Goal: Navigation & Orientation: Find specific page/section

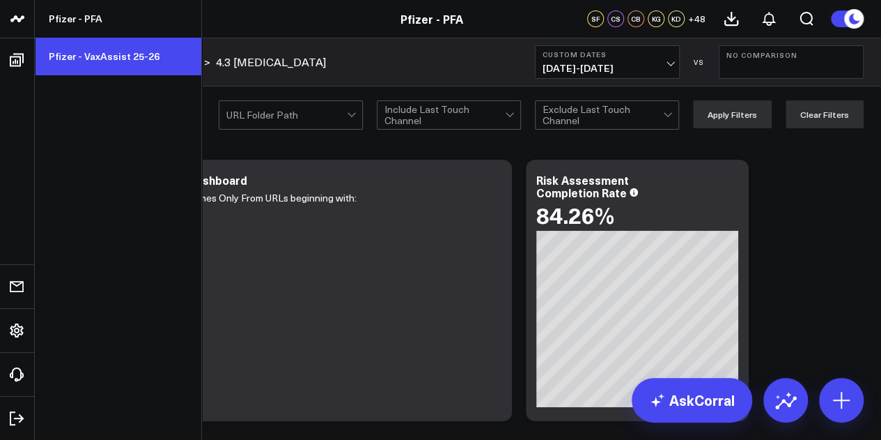
click at [100, 59] on link "Pfizer - VaxAssist 25-26" at bounding box center [118, 57] width 167 height 38
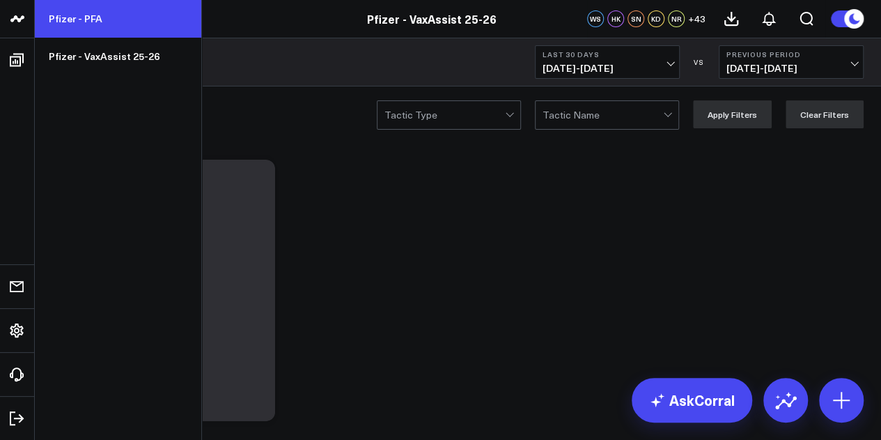
click at [78, 23] on link "Pfizer - PFA" at bounding box center [118, 19] width 167 height 38
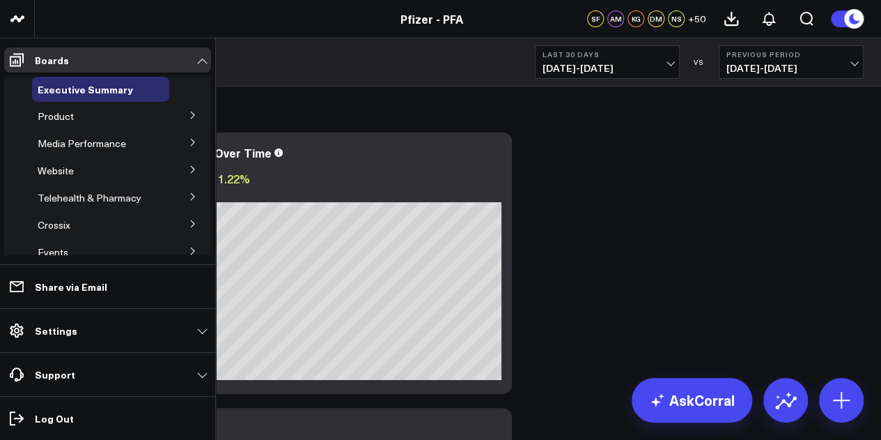
click at [189, 117] on icon at bounding box center [193, 115] width 8 height 8
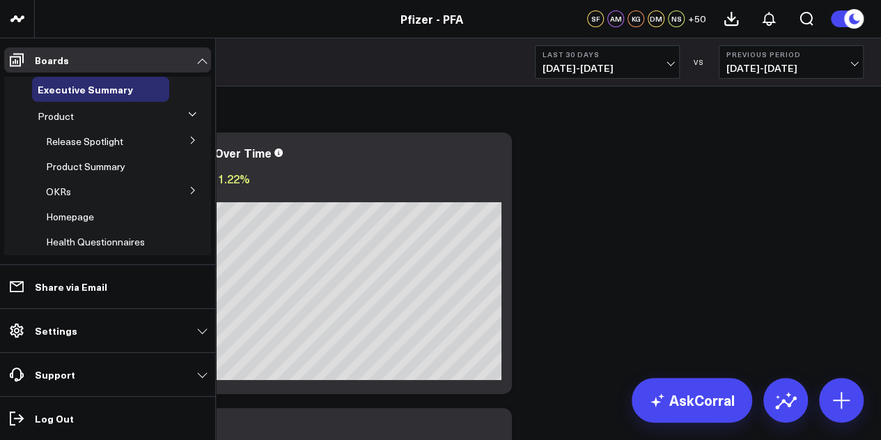
click at [189, 136] on button at bounding box center [193, 139] width 36 height 21
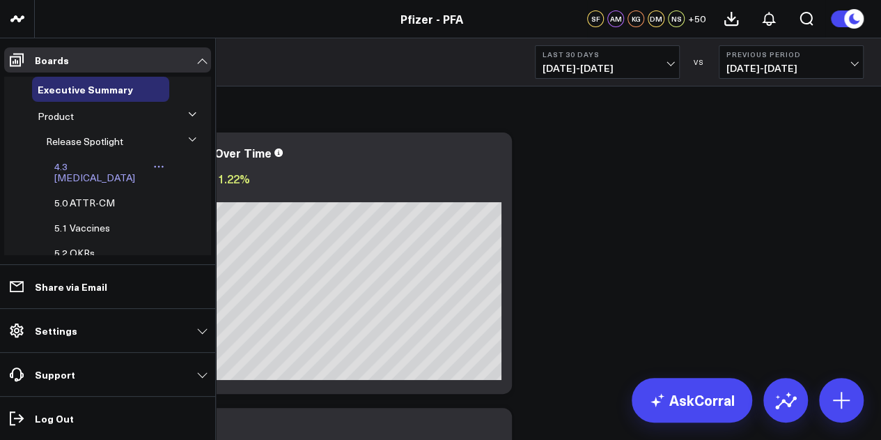
click at [96, 164] on span "4.3 [MEDICAL_DATA]" at bounding box center [94, 172] width 81 height 24
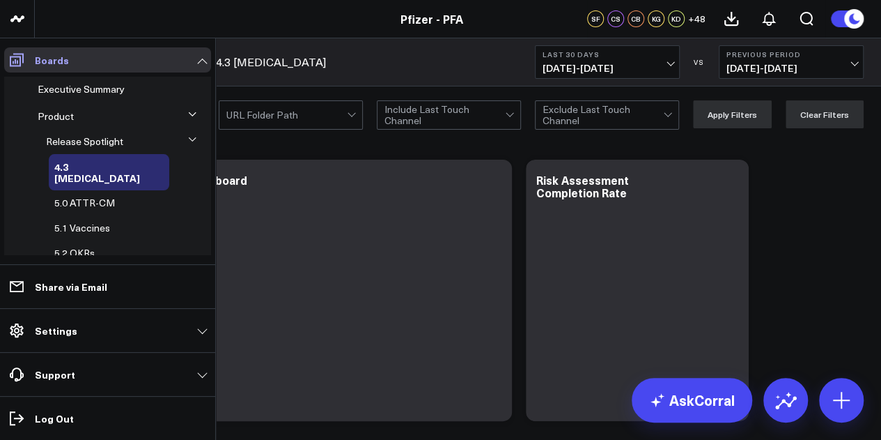
click at [17, 61] on icon at bounding box center [17, 60] width 14 height 13
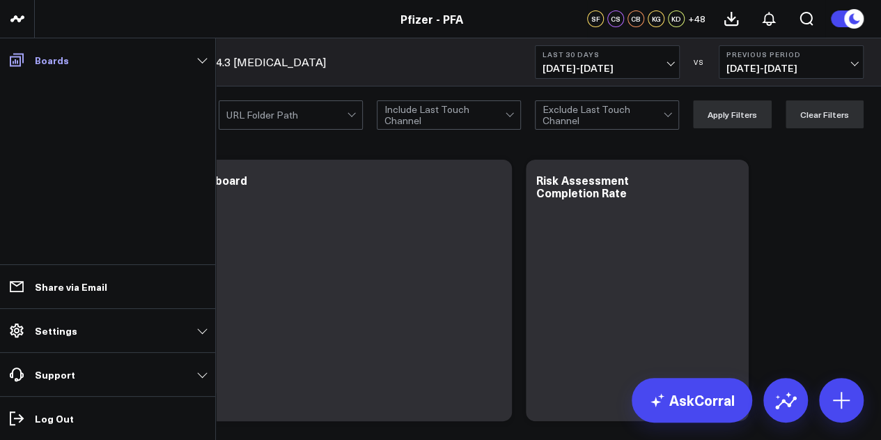
click at [17, 58] on icon at bounding box center [16, 60] width 17 height 17
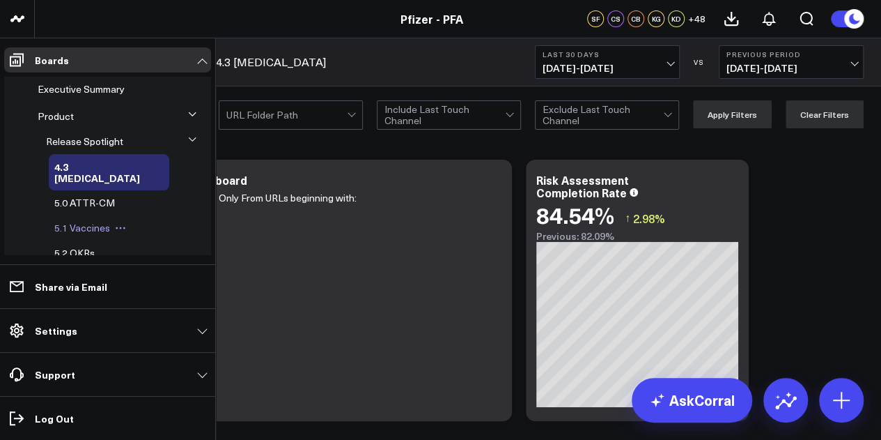
scroll to position [68, 0]
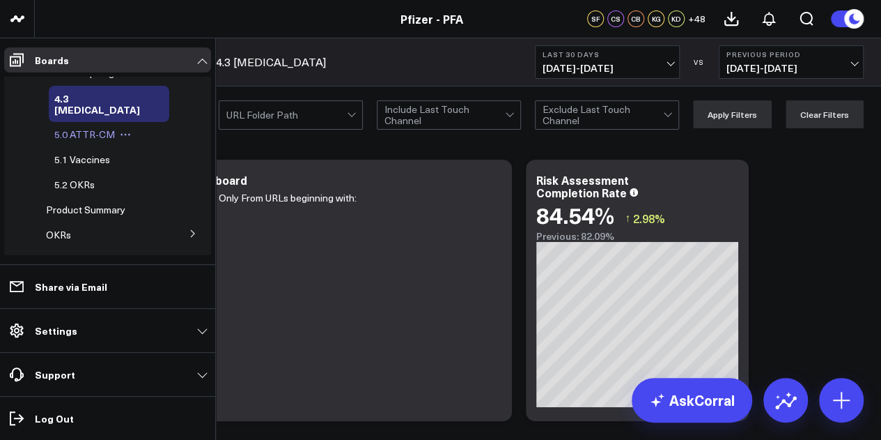
click at [106, 128] on span "5.0 ATTR-CM" at bounding box center [84, 134] width 61 height 13
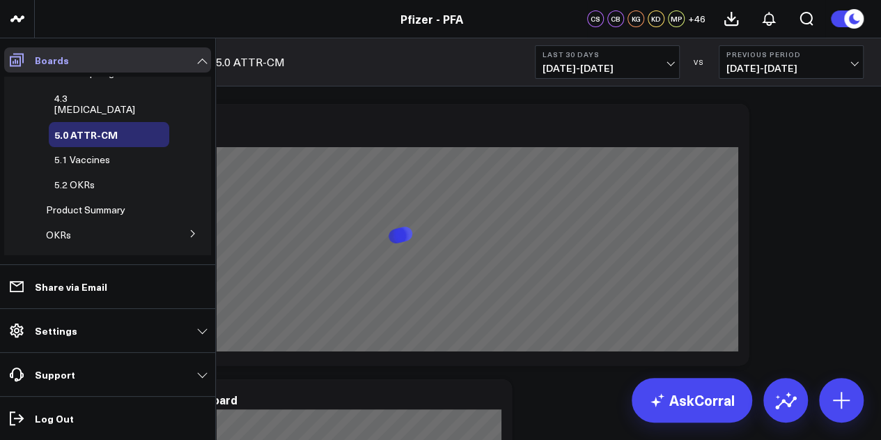
click at [10, 58] on icon at bounding box center [17, 60] width 14 height 13
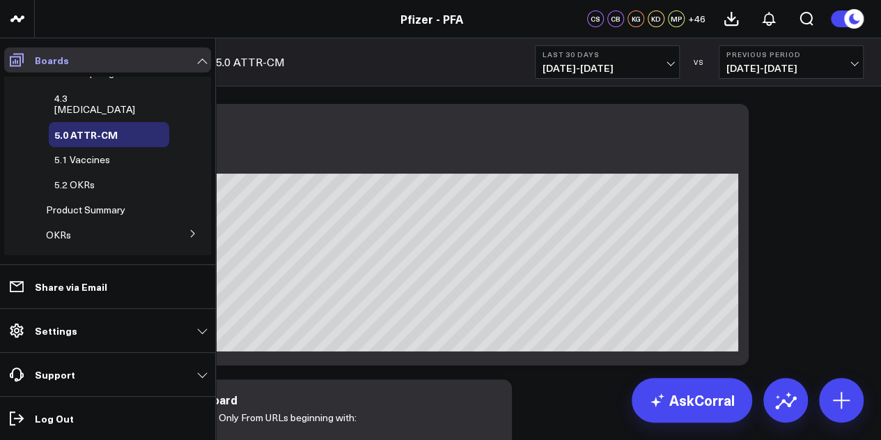
scroll to position [46, 0]
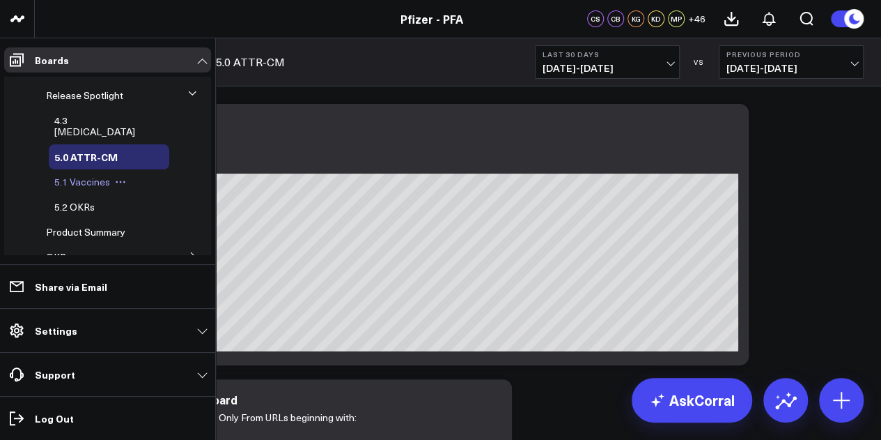
click at [98, 175] on span "5.1 Vaccines" at bounding box center [82, 181] width 56 height 13
